Goal: Task Accomplishment & Management: Use online tool/utility

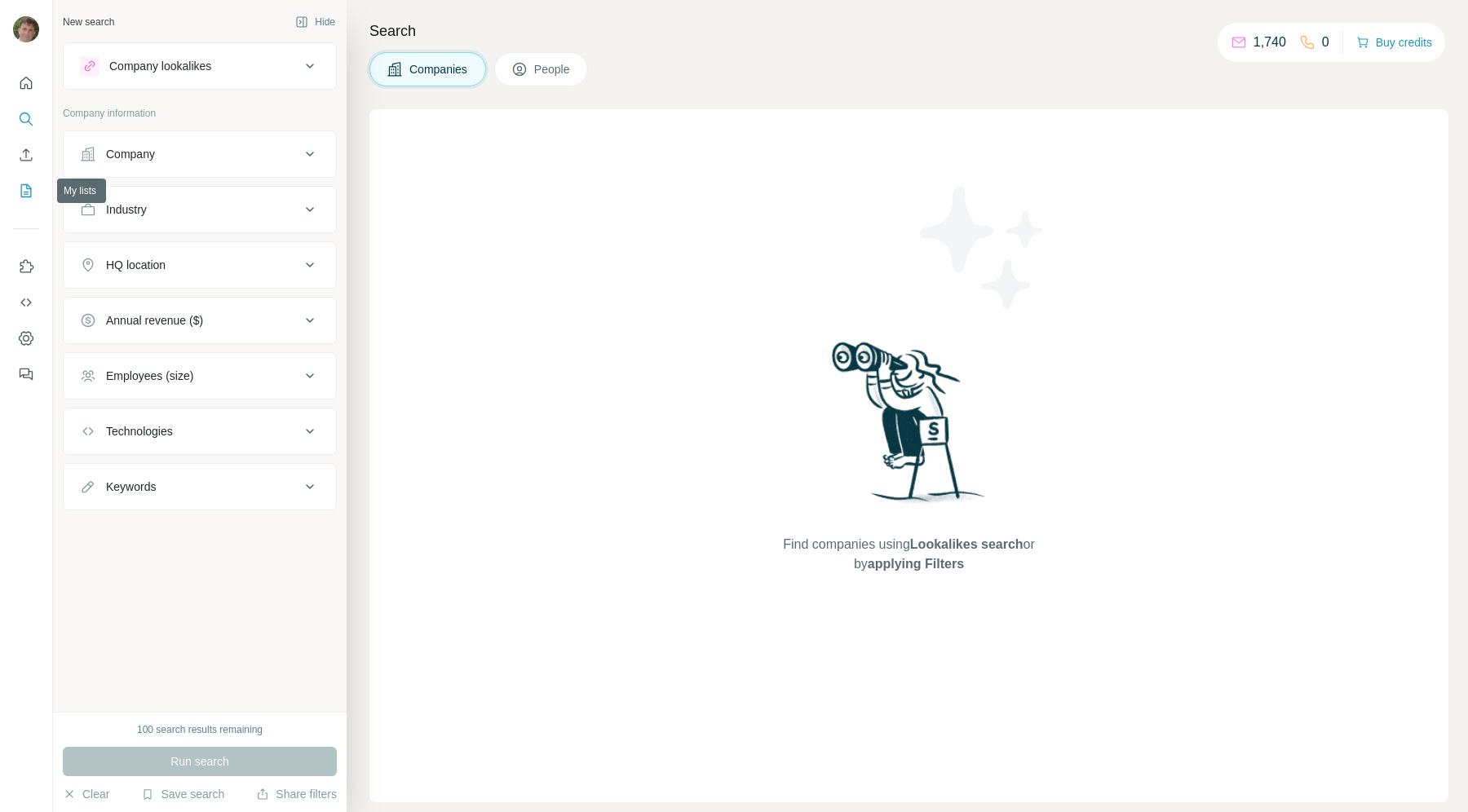
click at [28, 186] on icon "My lists" at bounding box center [26, 190] width 11 height 13
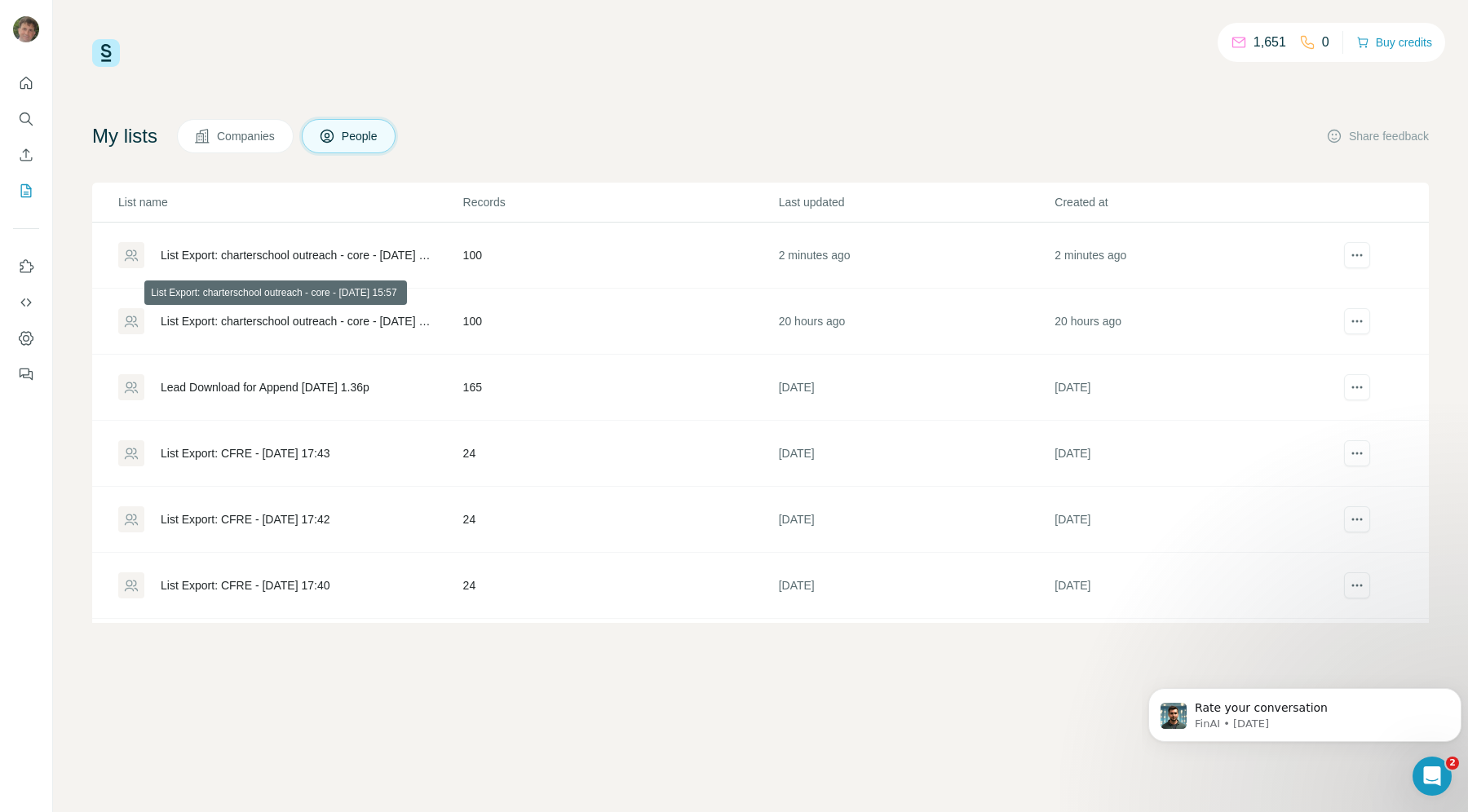
click at [313, 315] on div "List Export: charterschool outreach - core - [DATE] 15:57" at bounding box center [298, 320] width 275 height 16
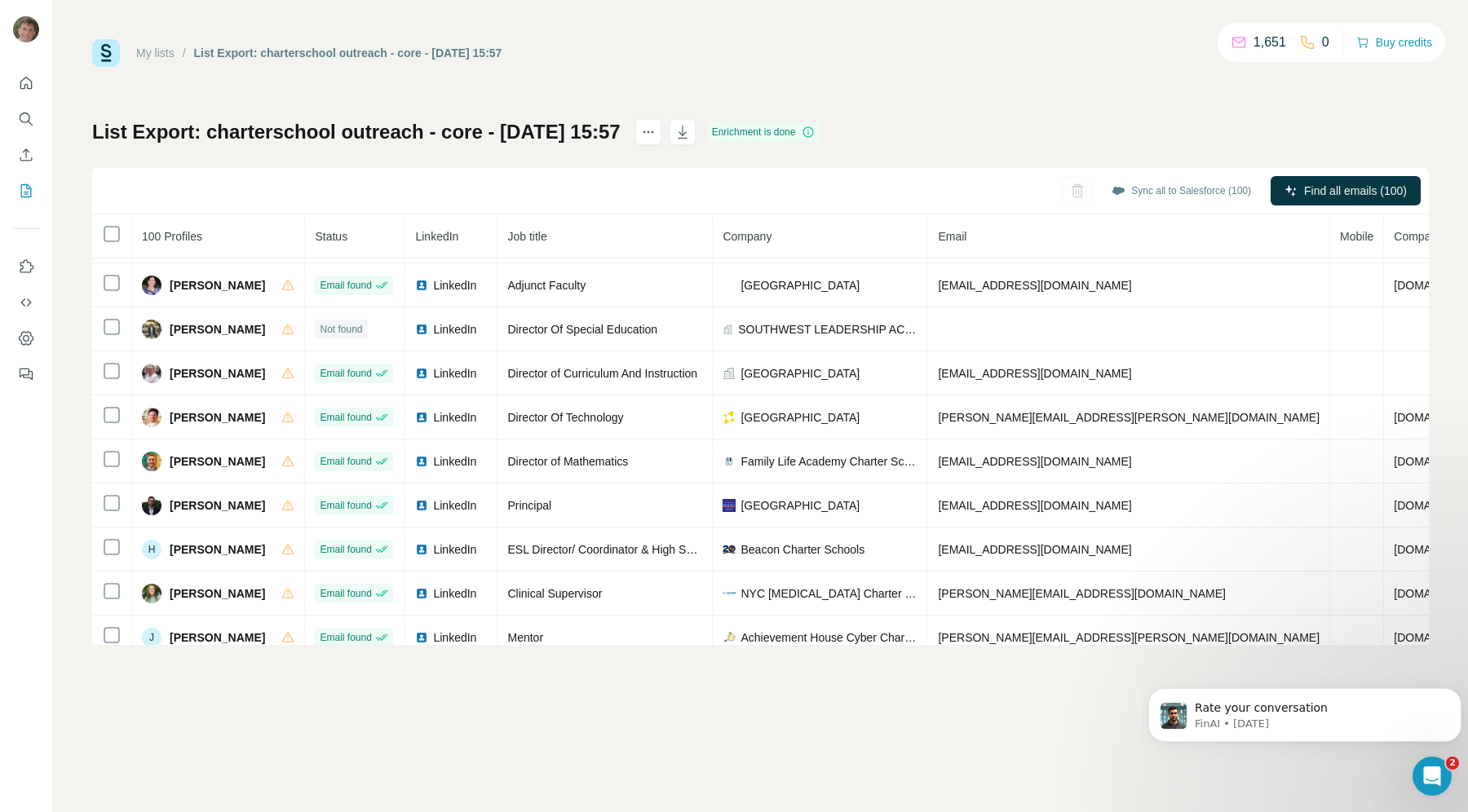
scroll to position [59, 0]
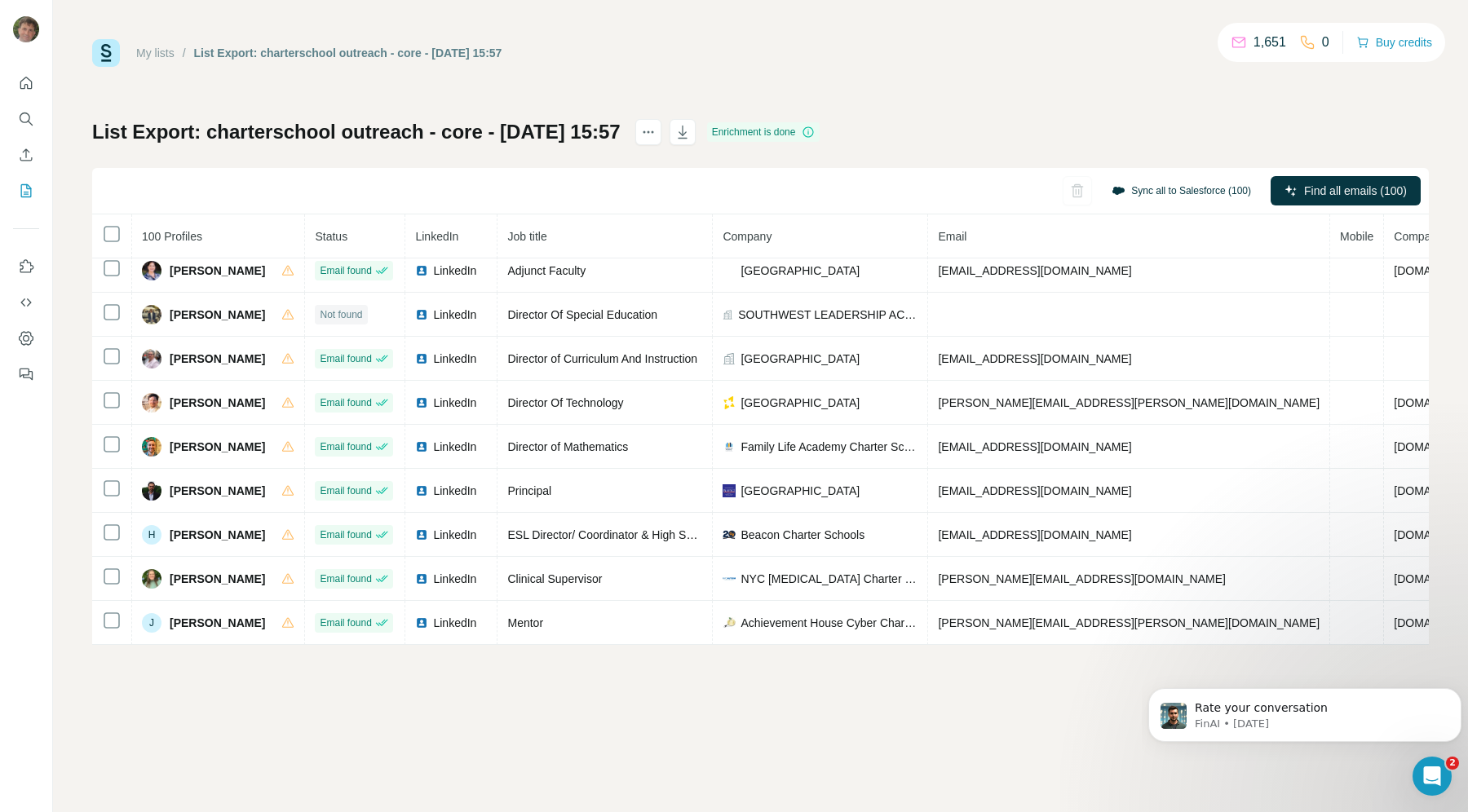
click at [1134, 185] on button "Sync all to Salesforce (100)" at bounding box center [1181, 190] width 163 height 24
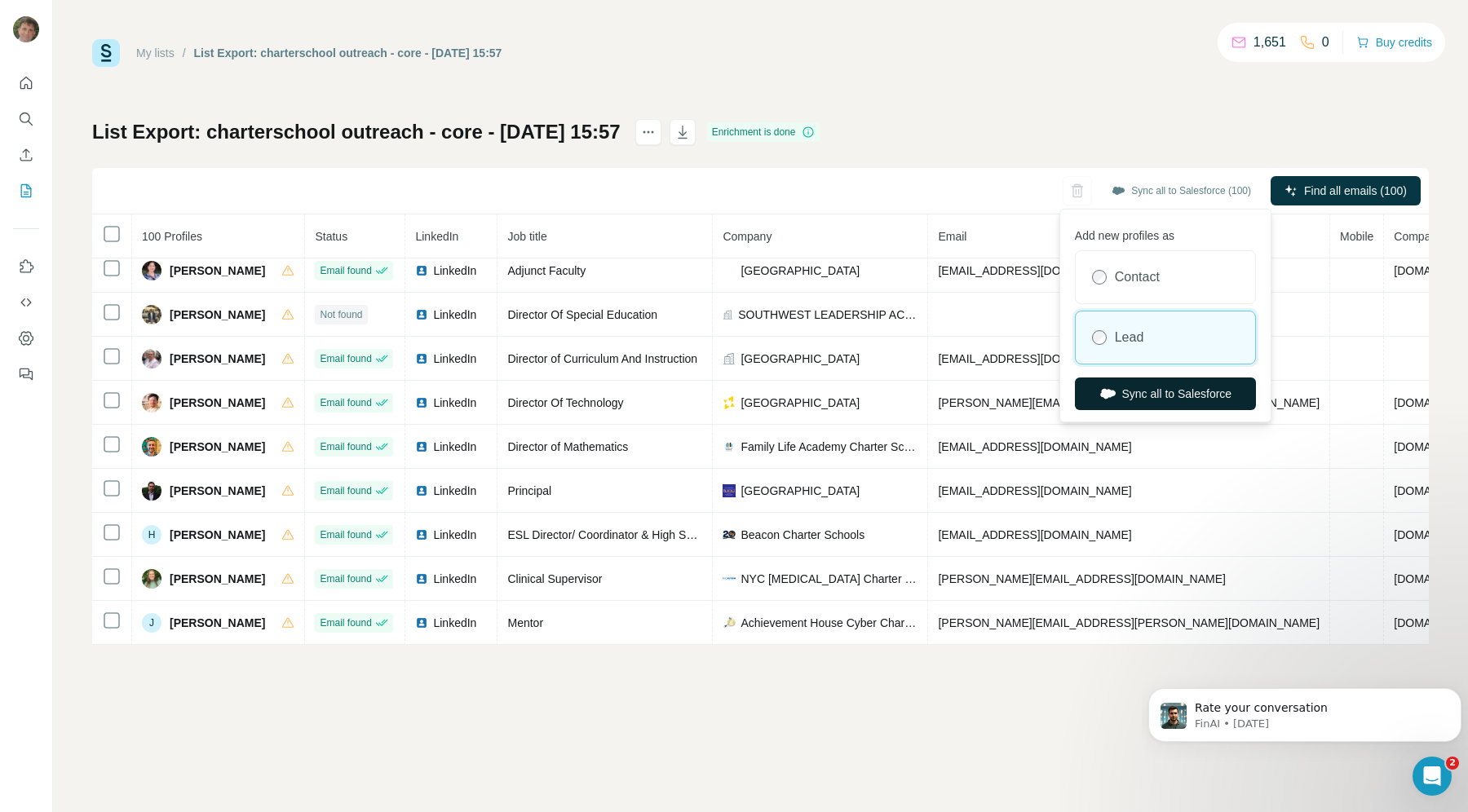
click at [1126, 390] on button "Sync all to Salesforce" at bounding box center [1165, 394] width 181 height 33
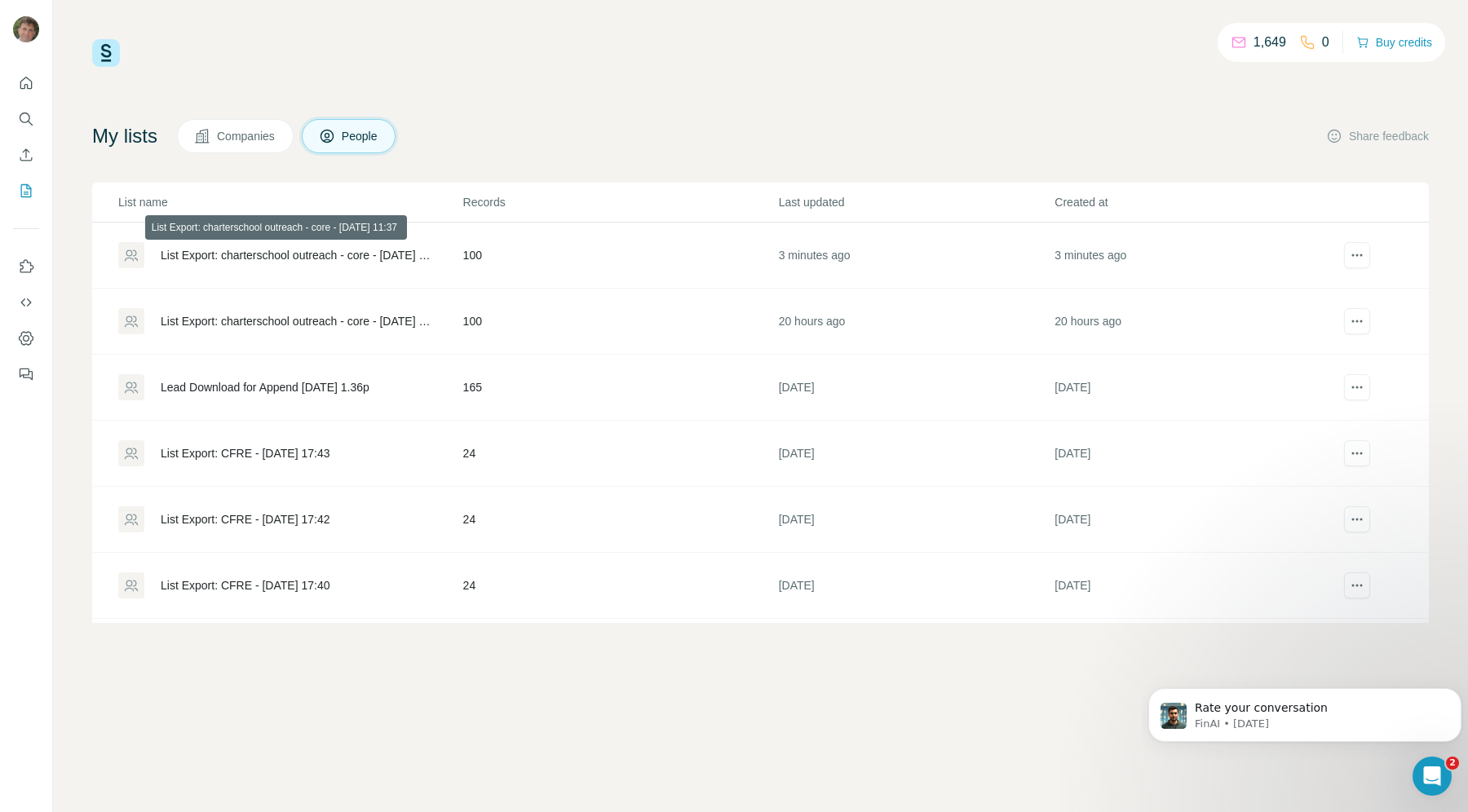
click at [264, 252] on div "List Export: charterschool outreach - core - [DATE] 11:37" at bounding box center [298, 255] width 275 height 16
click at [277, 324] on div "List Export: charterschool outreach - core - [DATE] 15:57" at bounding box center [298, 320] width 275 height 16
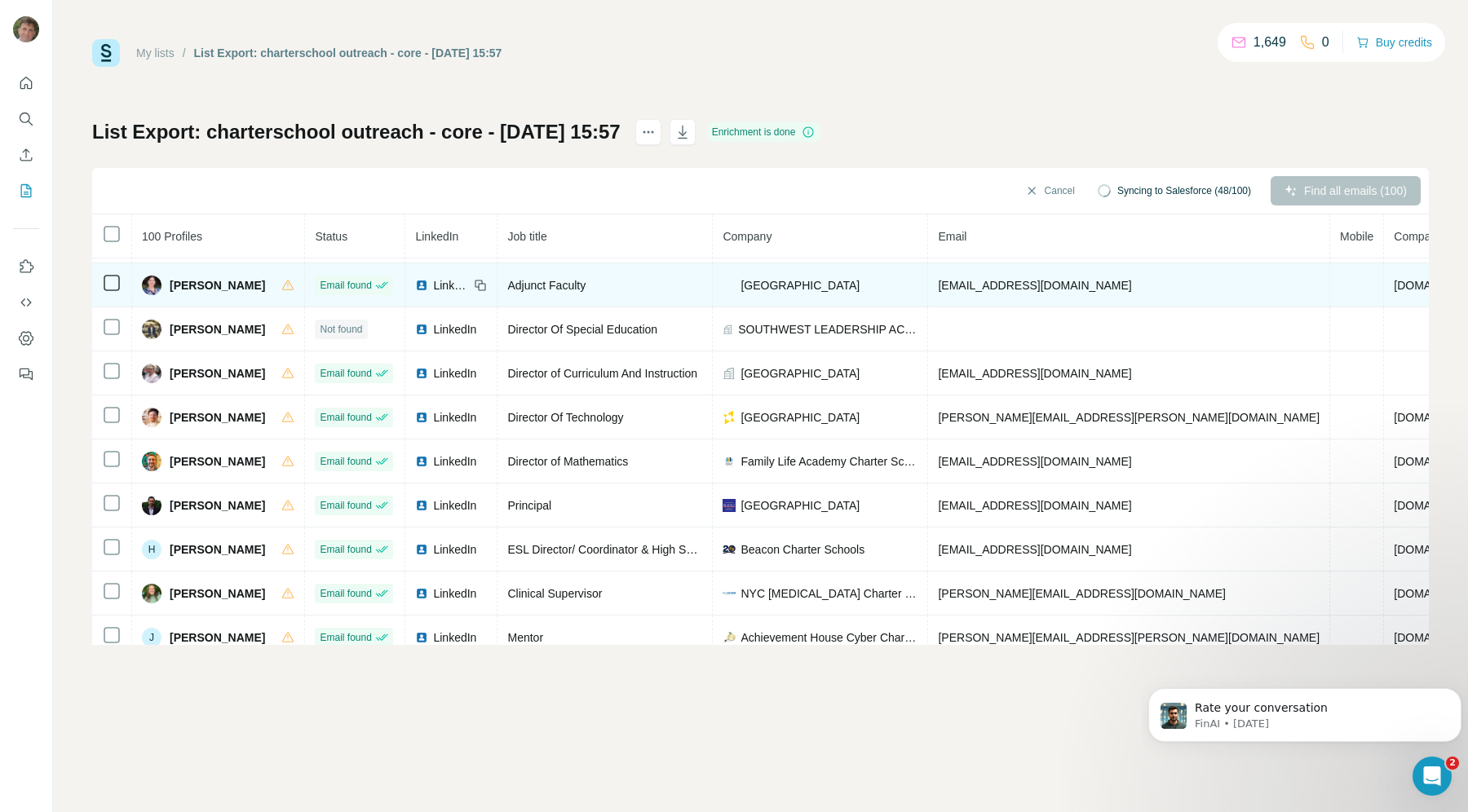
scroll to position [59, 0]
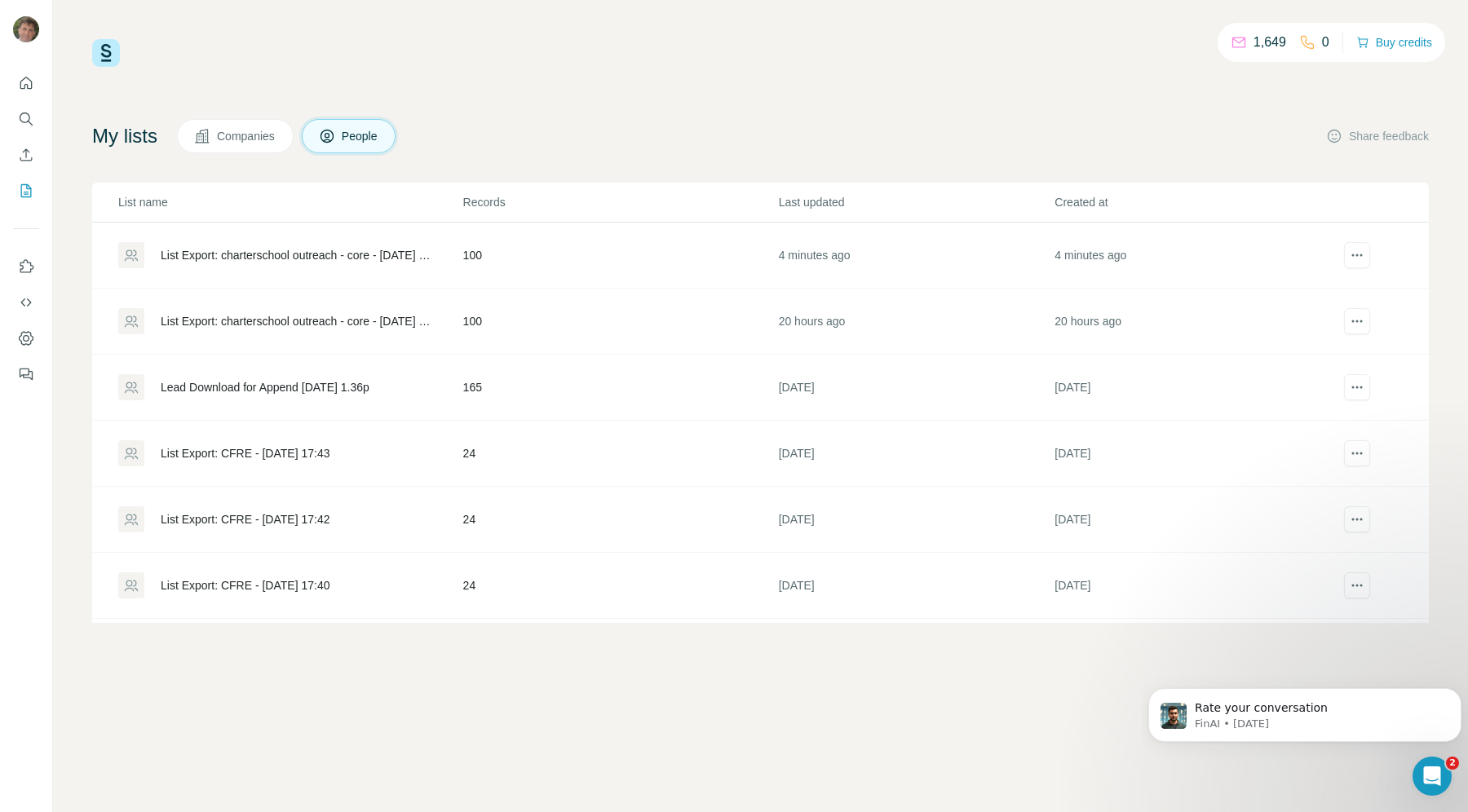
click at [323, 313] on div "List Export: charterschool outreach - core - 27/09/2025 15:57" at bounding box center [298, 320] width 275 height 16
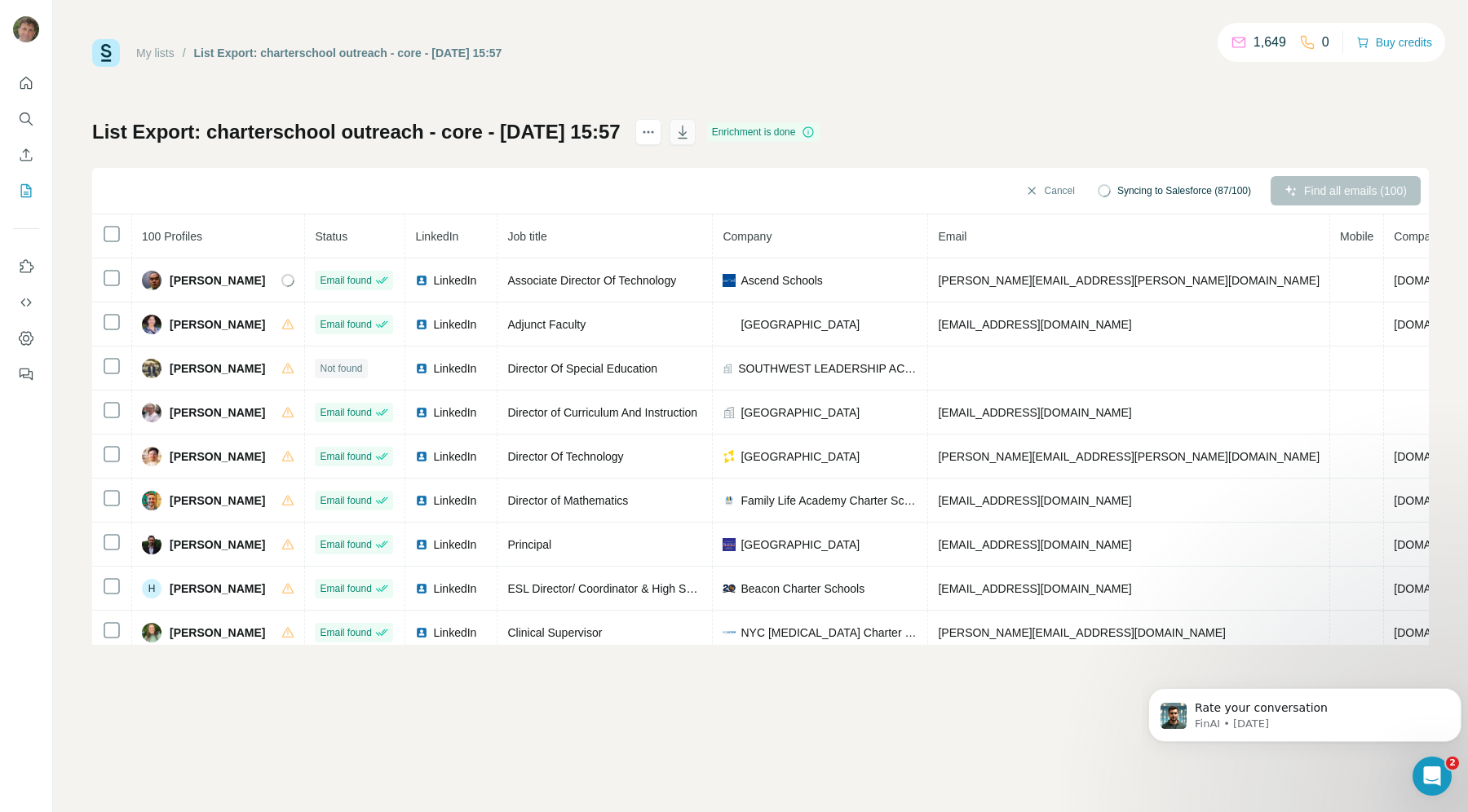
click at [690, 126] on icon "button" at bounding box center [683, 132] width 16 height 16
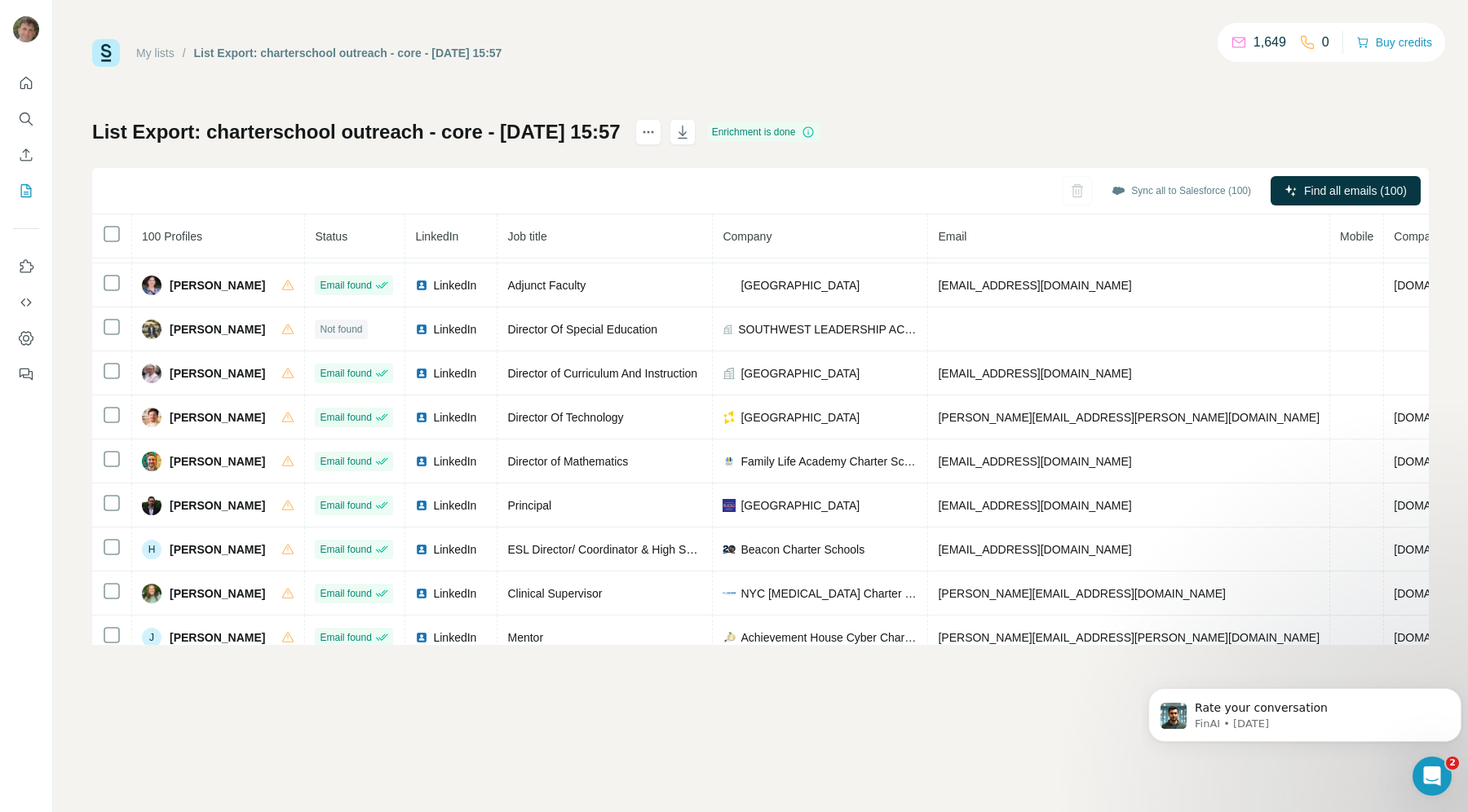
scroll to position [59, 0]
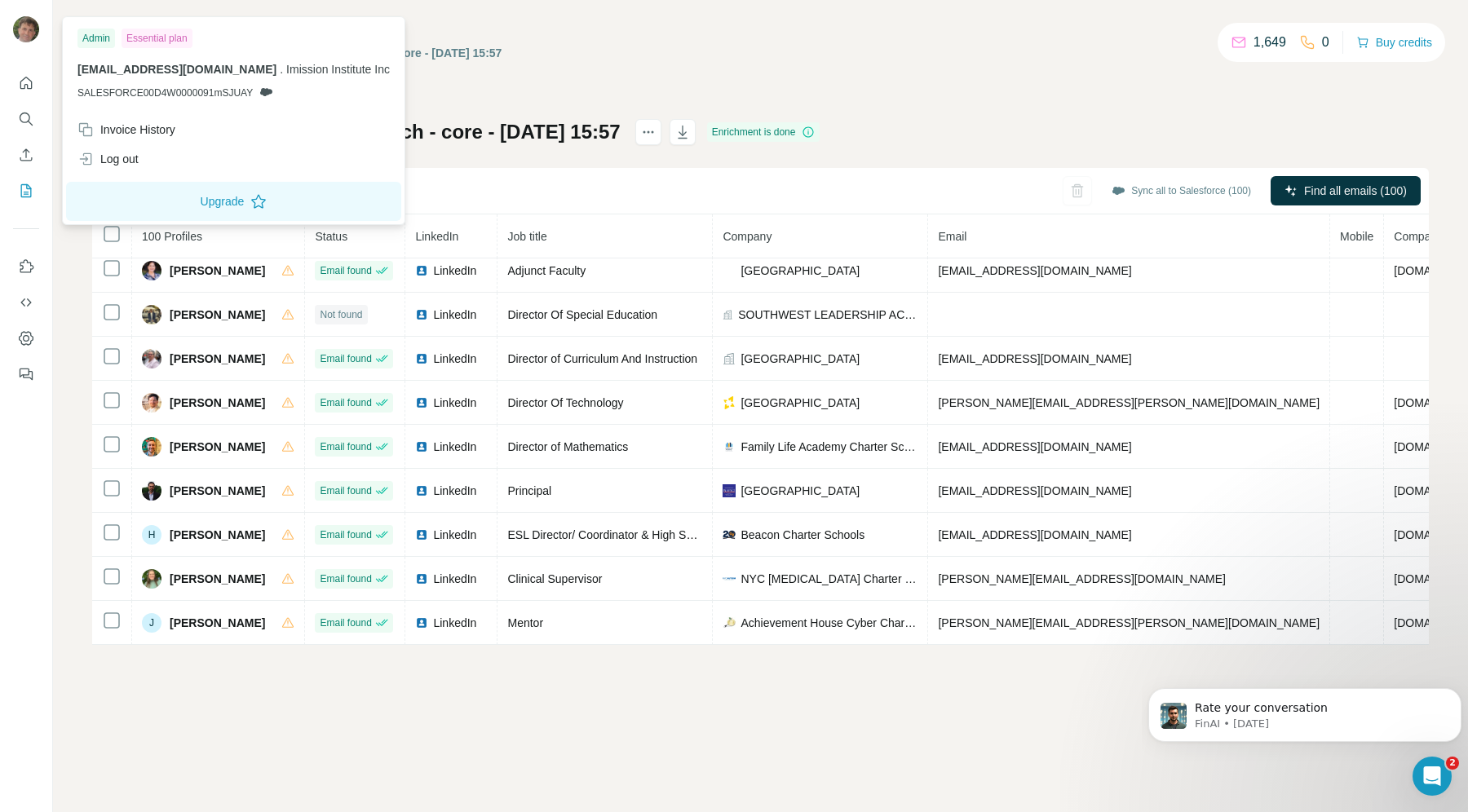
click at [24, 19] on img at bounding box center [25, 29] width 26 height 26
click at [141, 127] on div "Invoice History" at bounding box center [126, 129] width 98 height 16
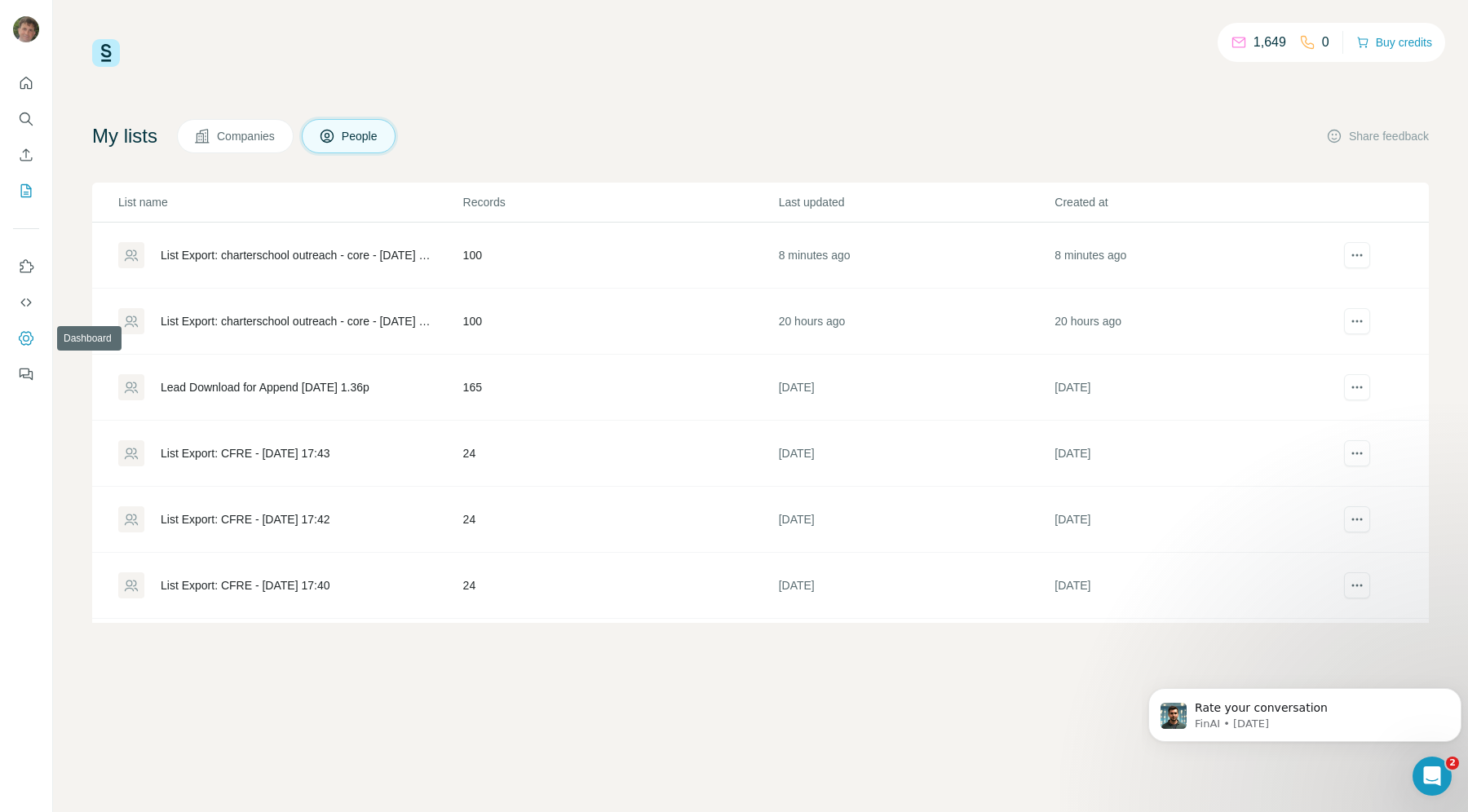
click at [28, 336] on icon "Dashboard" at bounding box center [26, 338] width 7 height 7
click at [24, 333] on icon "Dashboard" at bounding box center [26, 338] width 16 height 16
click at [327, 251] on div "List Export: charterschool outreach - core - 28/09/2025 11:37" at bounding box center [298, 255] width 275 height 16
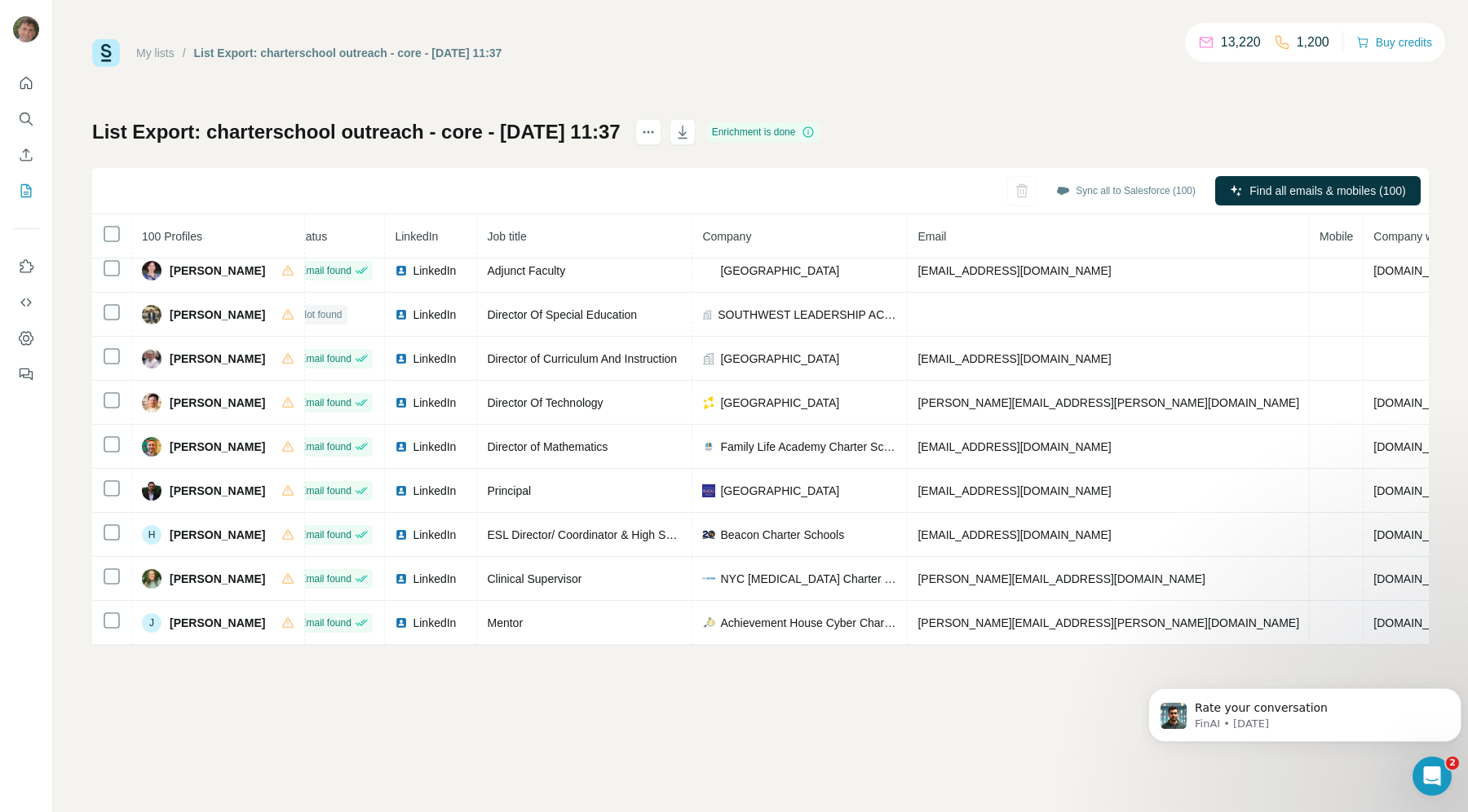
scroll to position [59, 0]
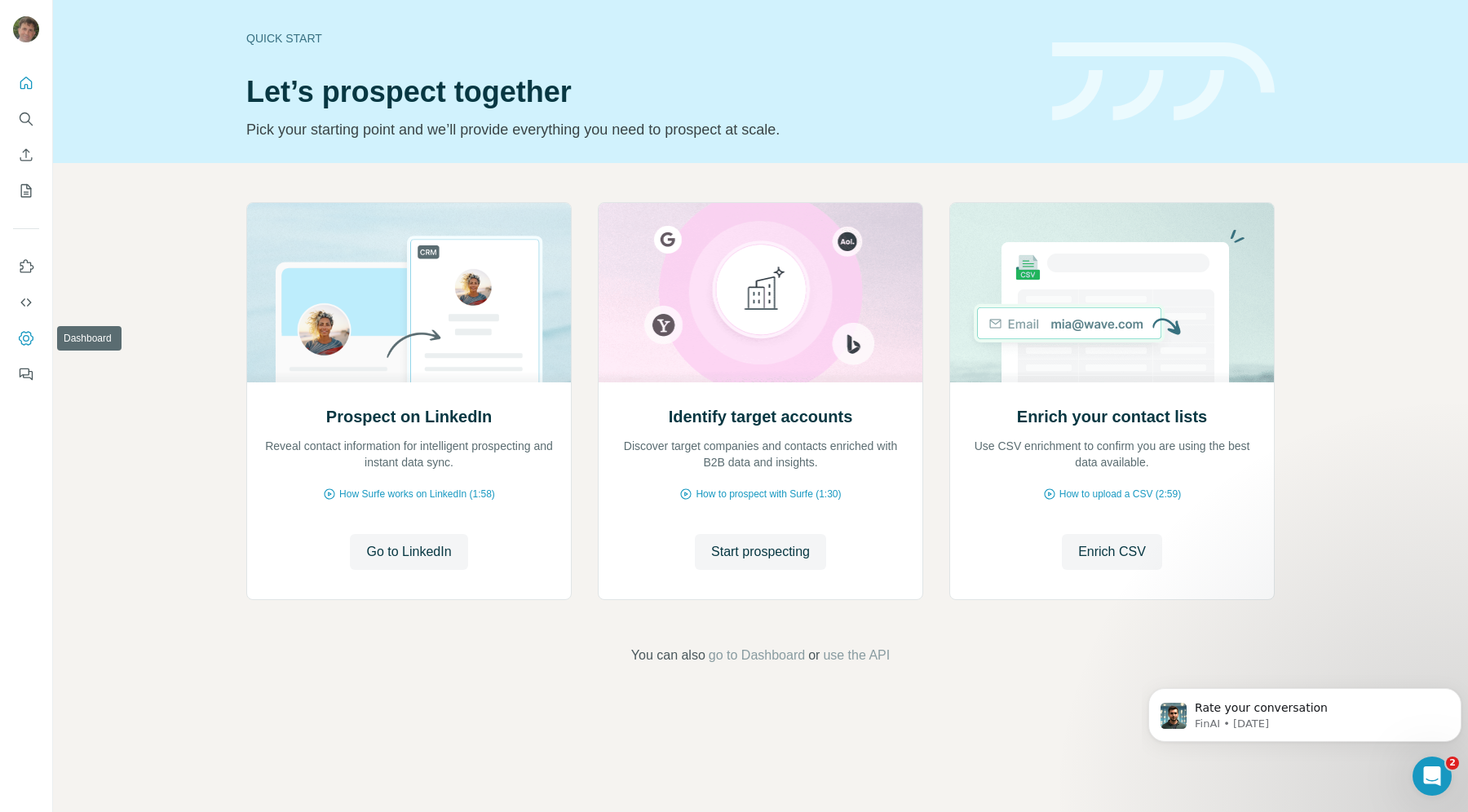
click at [24, 343] on icon "Dashboard" at bounding box center [26, 338] width 16 height 16
